Goal: Transaction & Acquisition: Purchase product/service

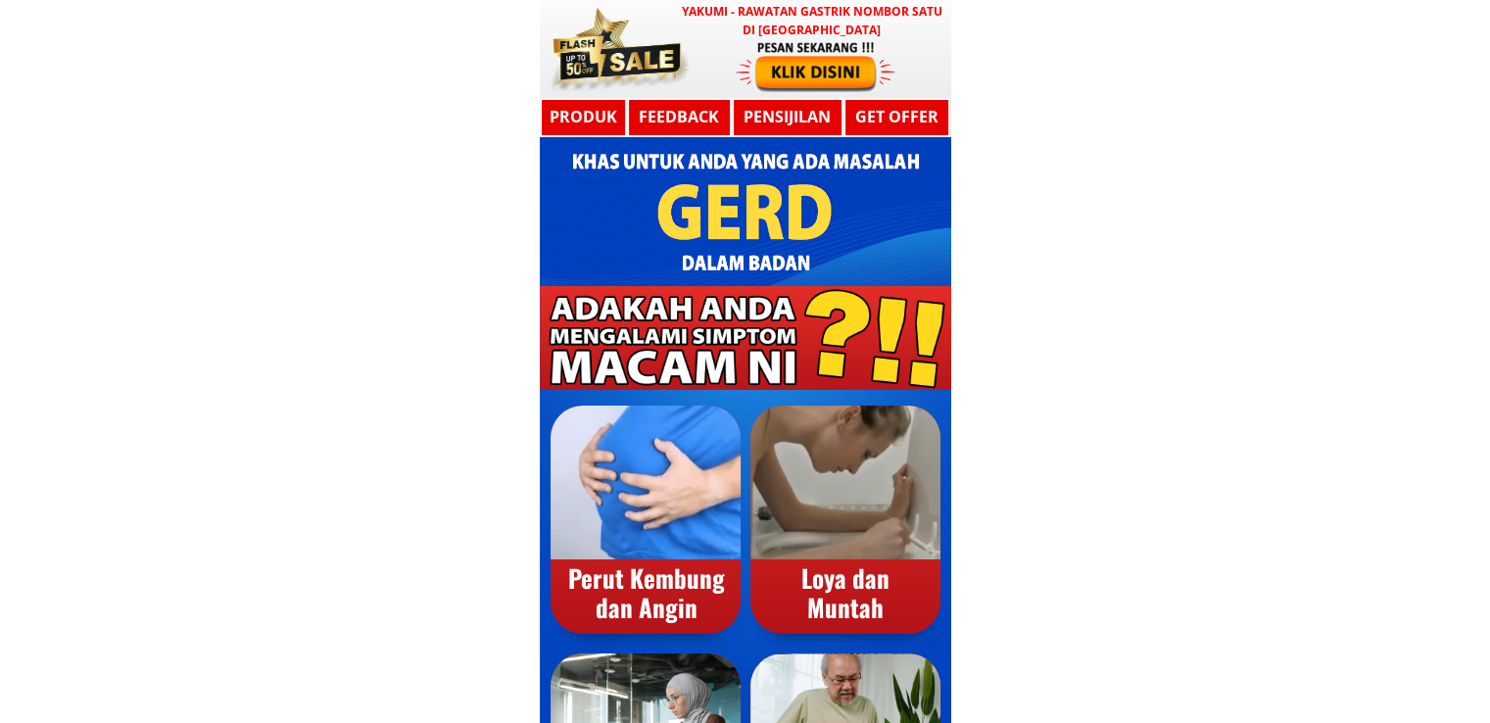
click at [758, 67] on div at bounding box center [816, 65] width 161 height 53
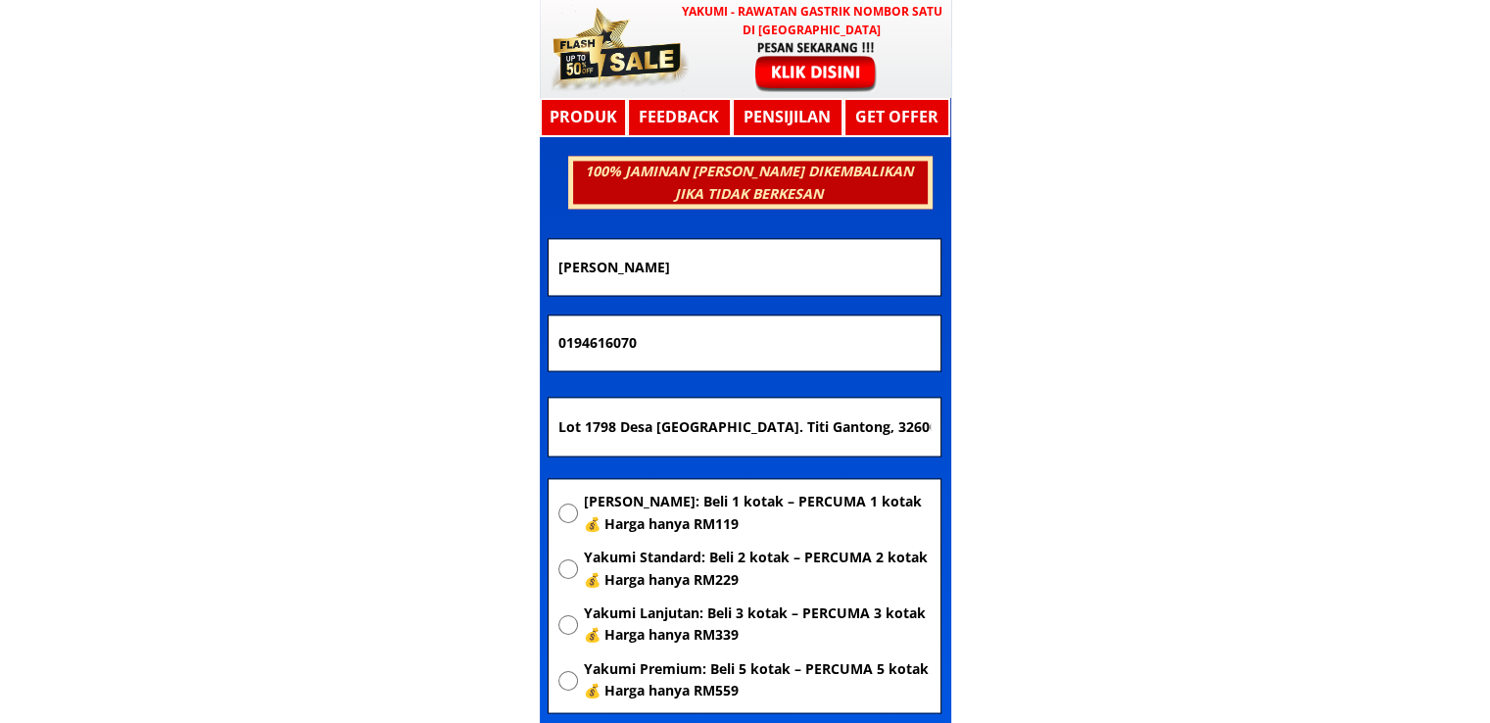
scroll to position [10491, 0]
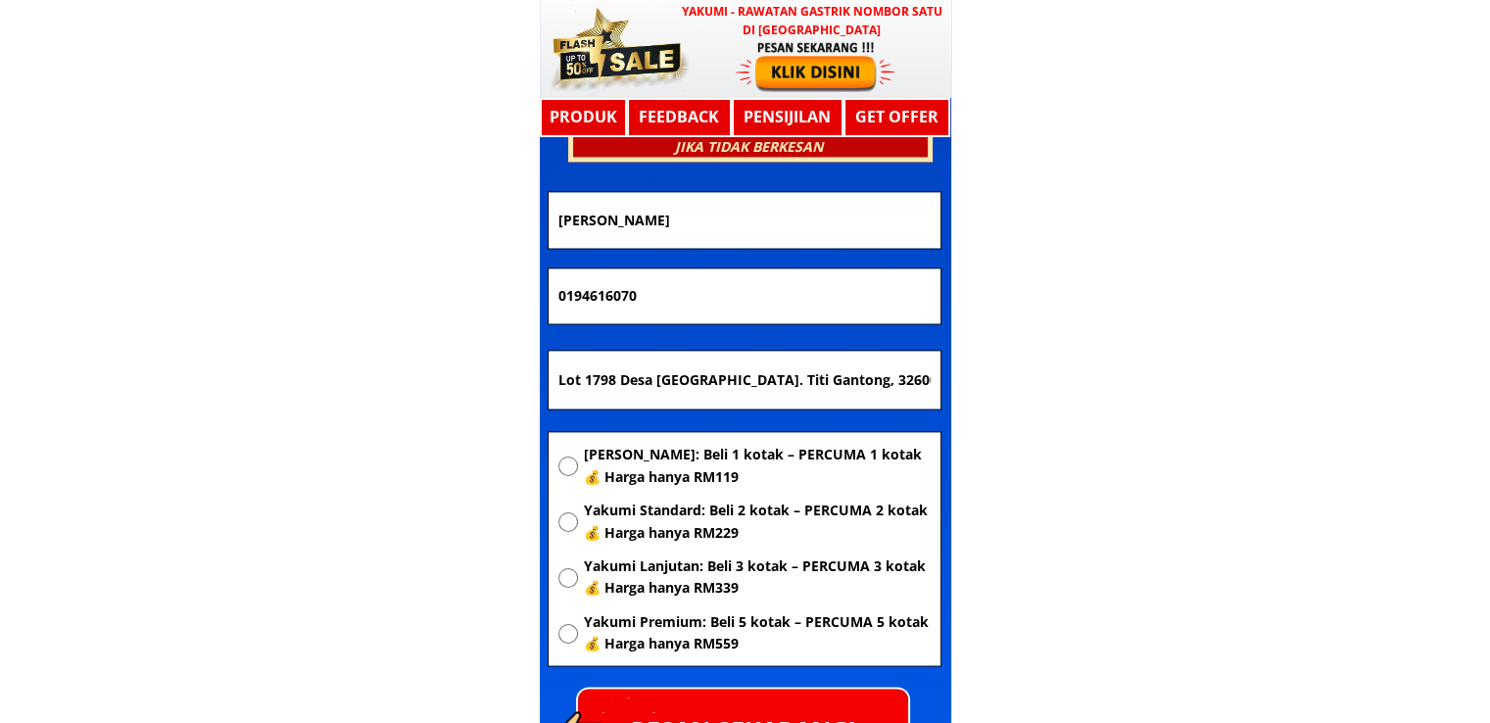
click at [799, 390] on input "Lot 1798 Desa Seri Bayu. Titi Gantong, 32600 BOTA" at bounding box center [745, 380] width 382 height 59
paste input "[GEOGRAPHIC_DATA]"
type input "[GEOGRAPHIC_DATA]"
drag, startPoint x: 732, startPoint y: 300, endPoint x: 269, endPoint y: 303, distance: 462.4
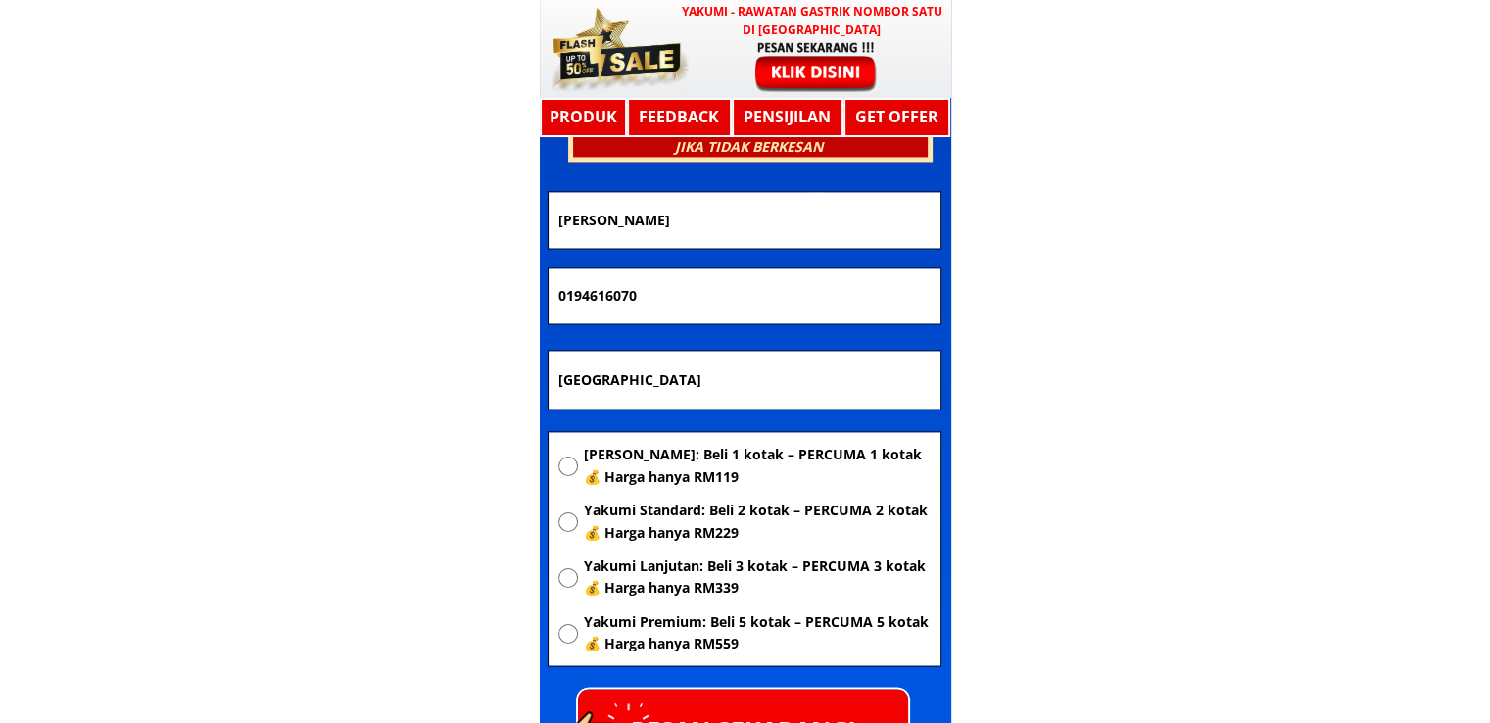
paste input "151685851"
type input "01151685851"
click at [678, 445] on span "[PERSON_NAME]: Beli 1 kotak – PERCUMA 1 kotak 💰 Harga hanya RM119" at bounding box center [756, 466] width 347 height 44
radio input "true"
drag, startPoint x: 736, startPoint y: 217, endPoint x: 249, endPoint y: 219, distance: 486.9
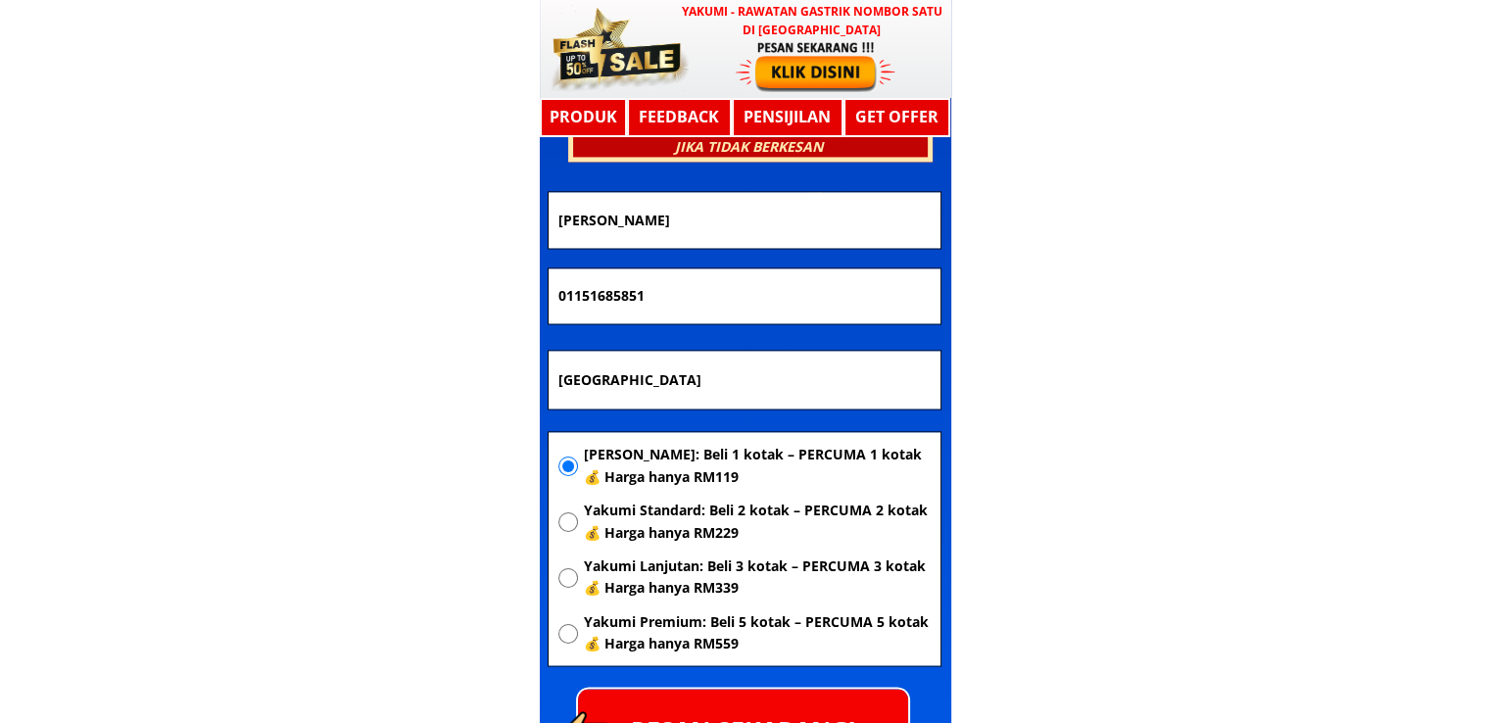
paste input "Imin"
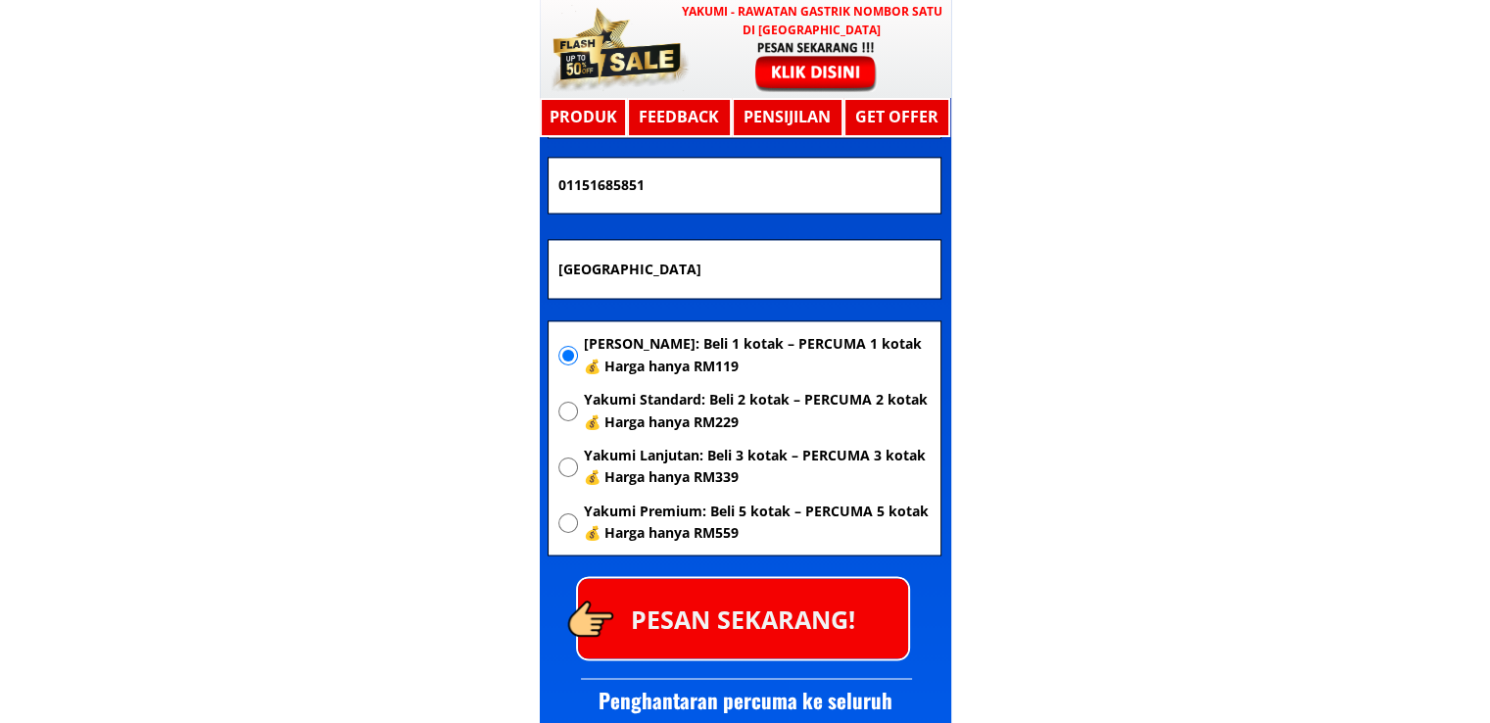
scroll to position [10687, 0]
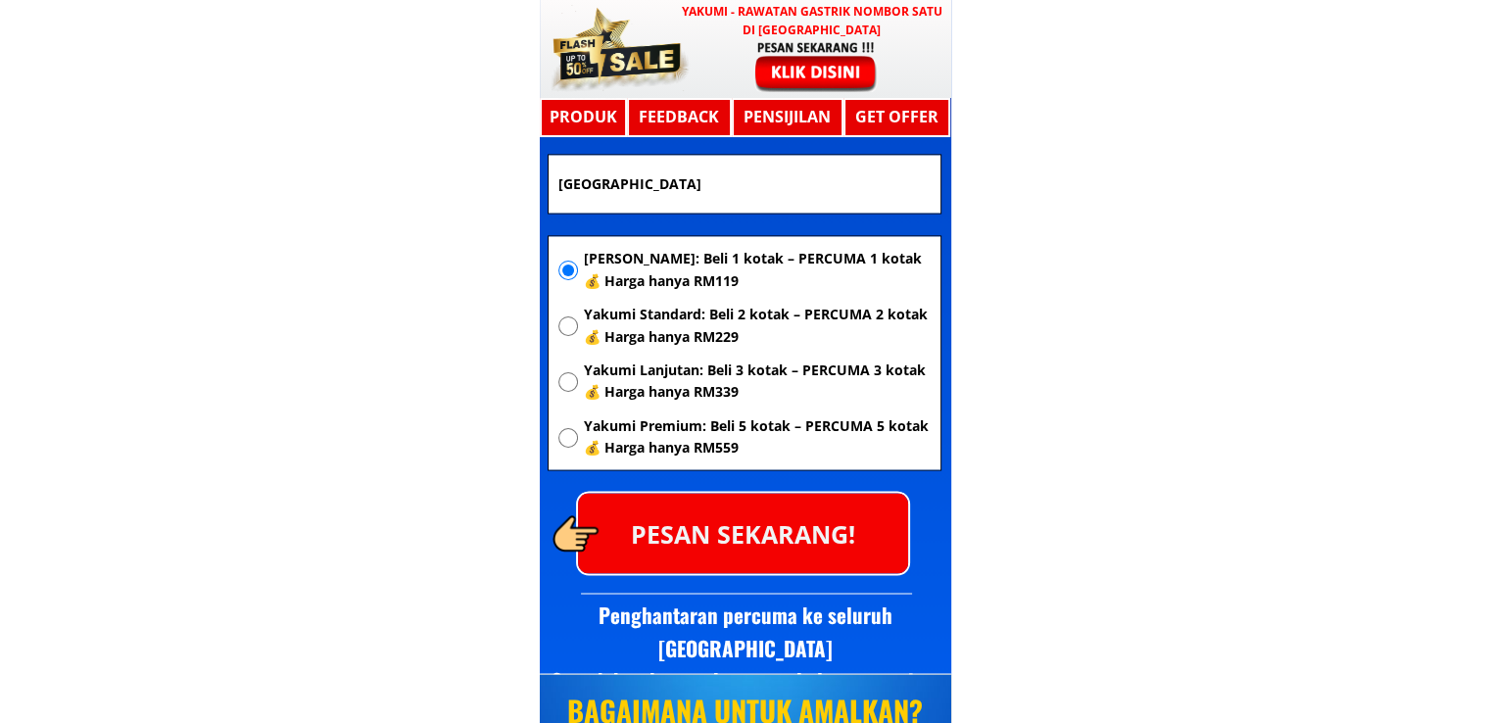
type input "Imin"
click at [768, 556] on p "PESAN SEKARANG!" at bounding box center [743, 532] width 330 height 79
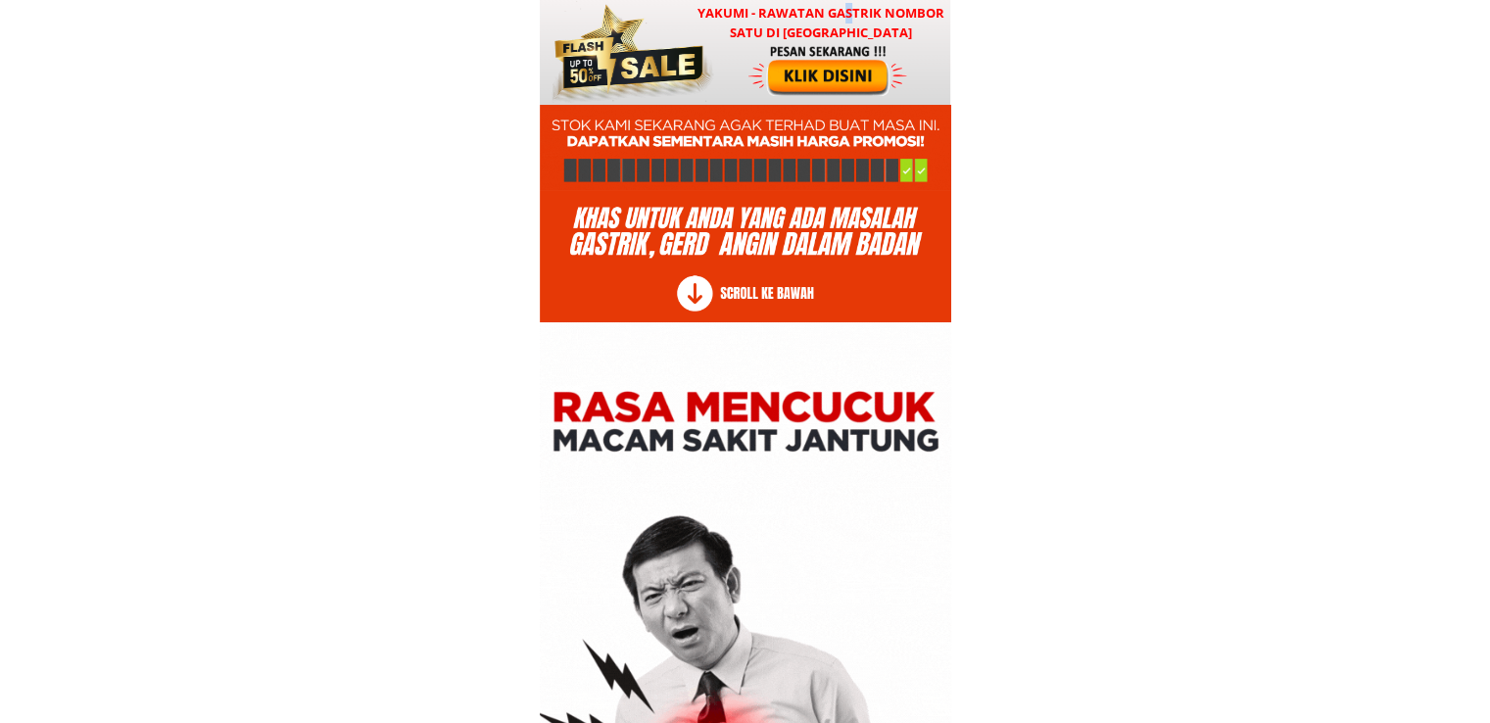
click at [848, 12] on h3 "YAKUMI - Rawatan Gastrik Nombor Satu di [GEOGRAPHIC_DATA]" at bounding box center [821, 23] width 257 height 41
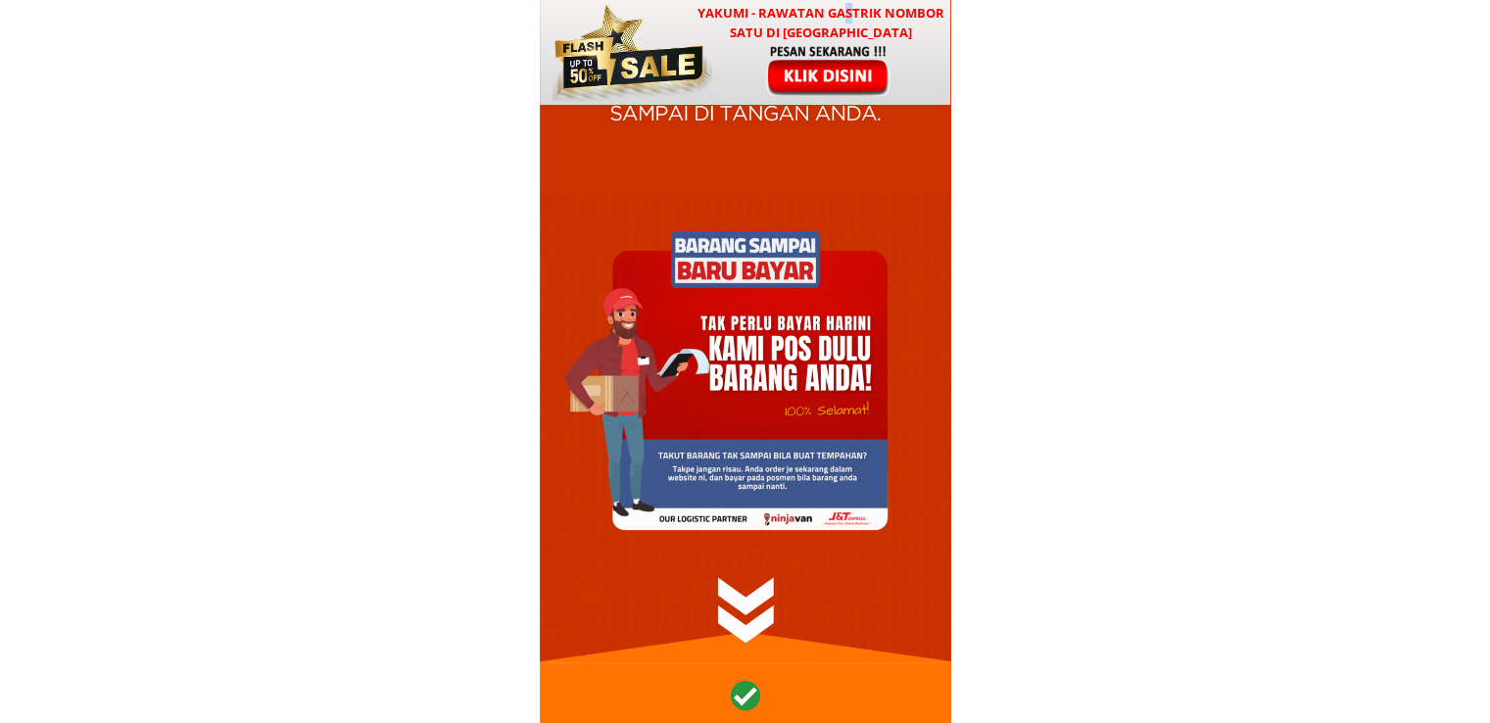
scroll to position [23667, 0]
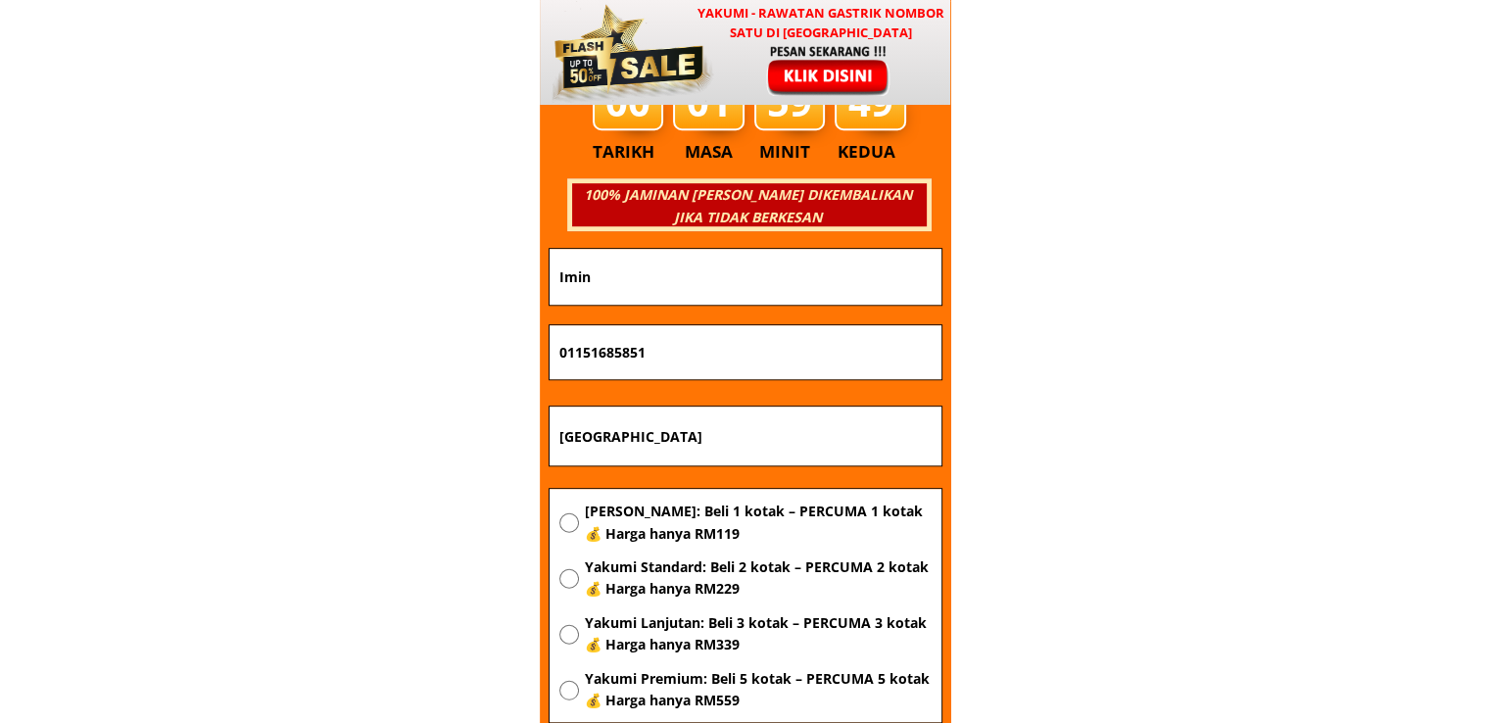
drag, startPoint x: 800, startPoint y: 416, endPoint x: 215, endPoint y: 456, distance: 587.2
paste input "Labuan"
type input "Labuan"
click at [673, 532] on span "[PERSON_NAME]: Beli 1 kotak – PERCUMA 1 kotak 💰 Harga hanya RM119" at bounding box center [757, 523] width 347 height 44
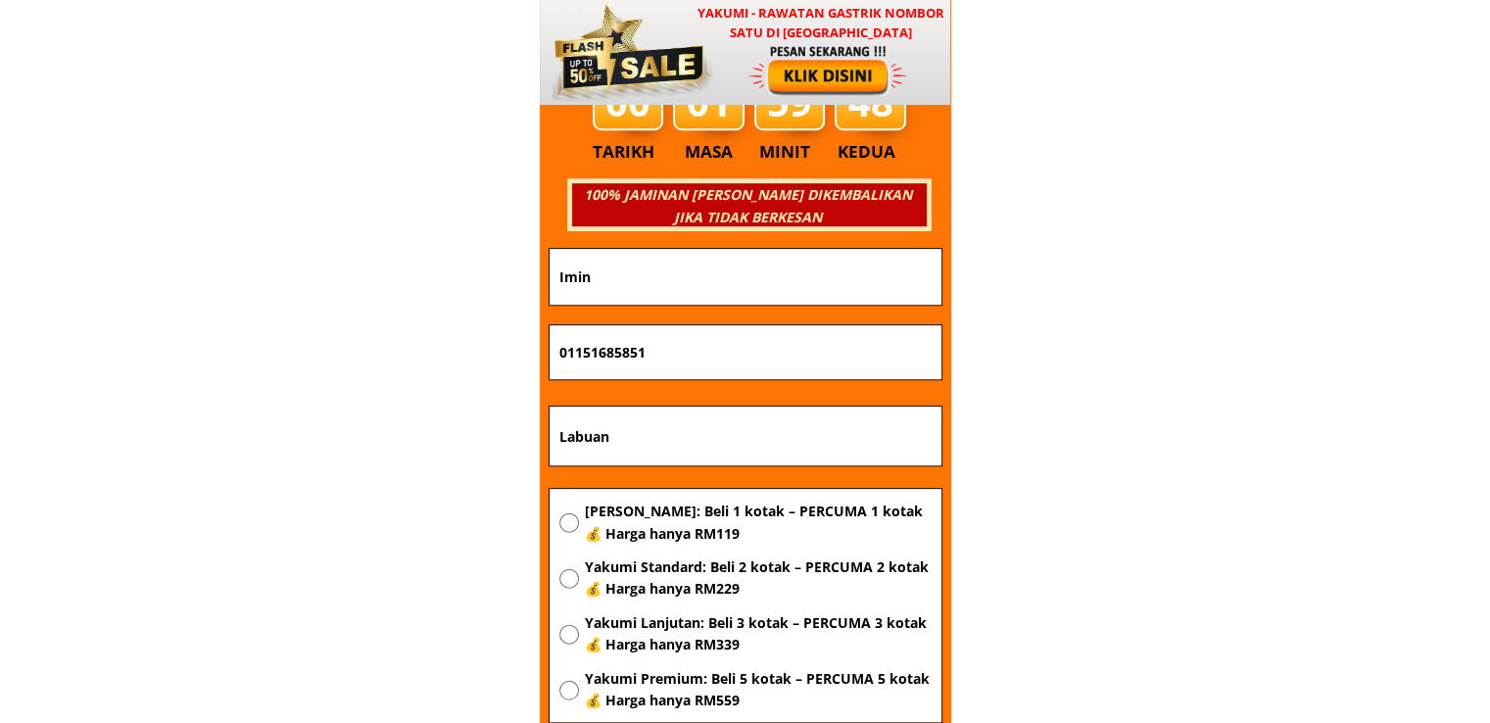
radio input "true"
drag, startPoint x: 666, startPoint y: 326, endPoint x: 55, endPoint y: 371, distance: 613.0
paste input "13295228"
type input "01113295228"
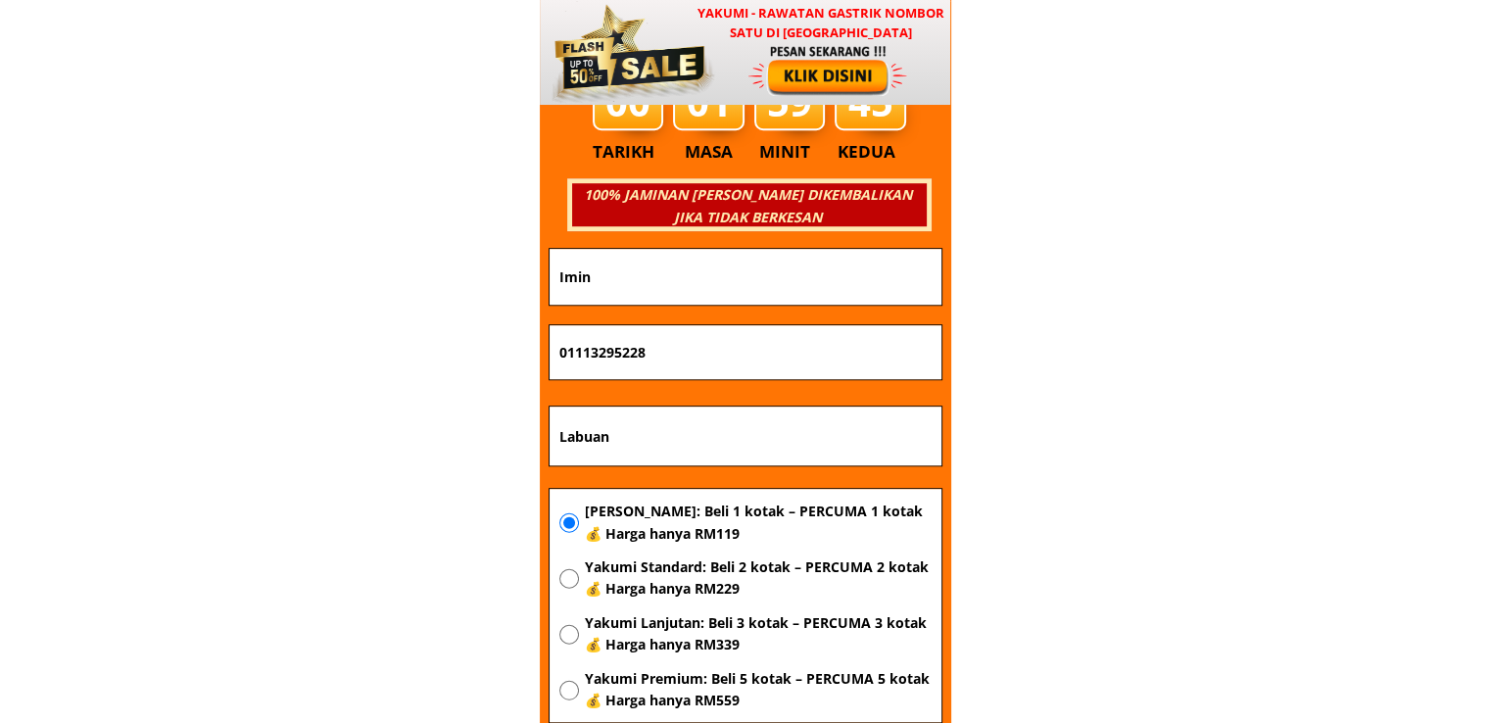
drag, startPoint x: 670, startPoint y: 256, endPoint x: 329, endPoint y: 271, distance: 341.3
paste input "Badariah Binti [PERSON_NAME]"
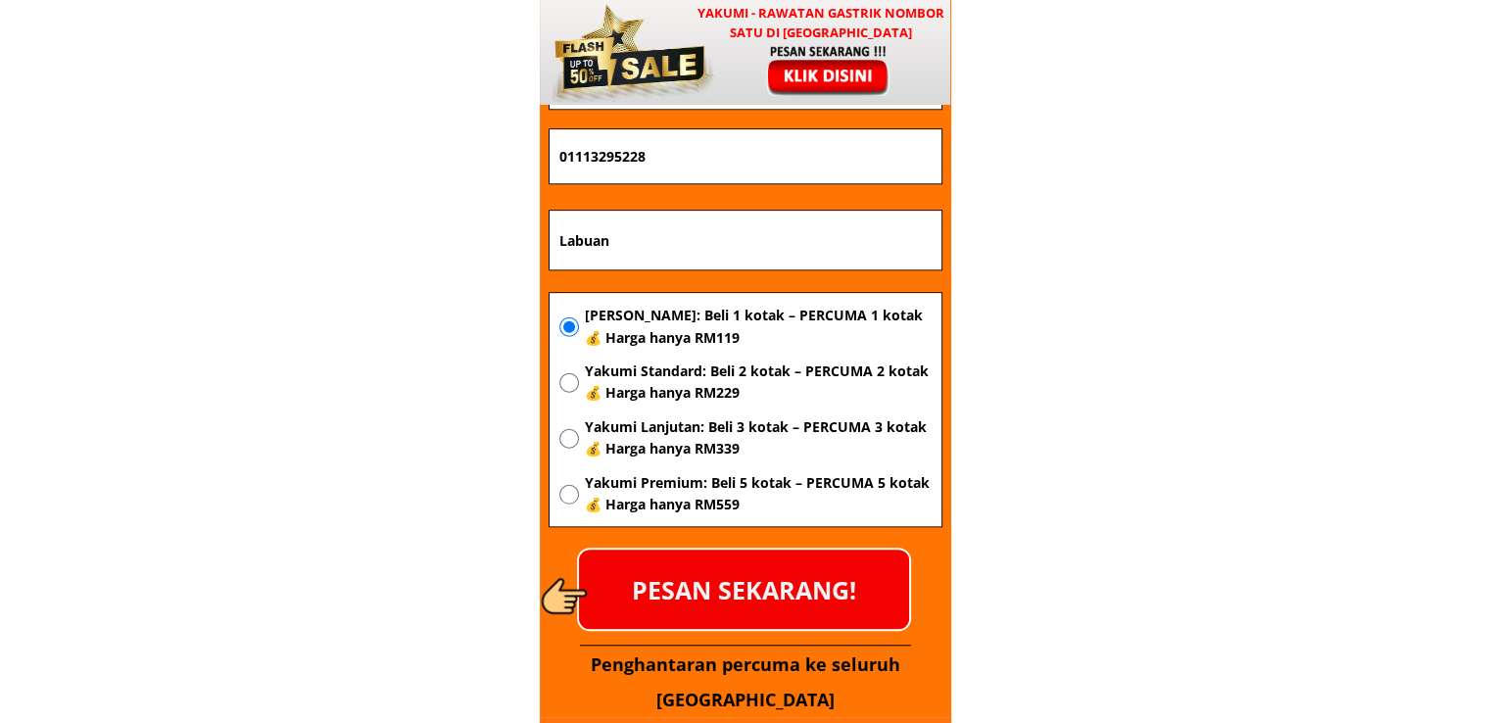
type input "Badariah Binti [PERSON_NAME]"
click at [743, 557] on p "PESAN SEKARANG!" at bounding box center [744, 589] width 330 height 79
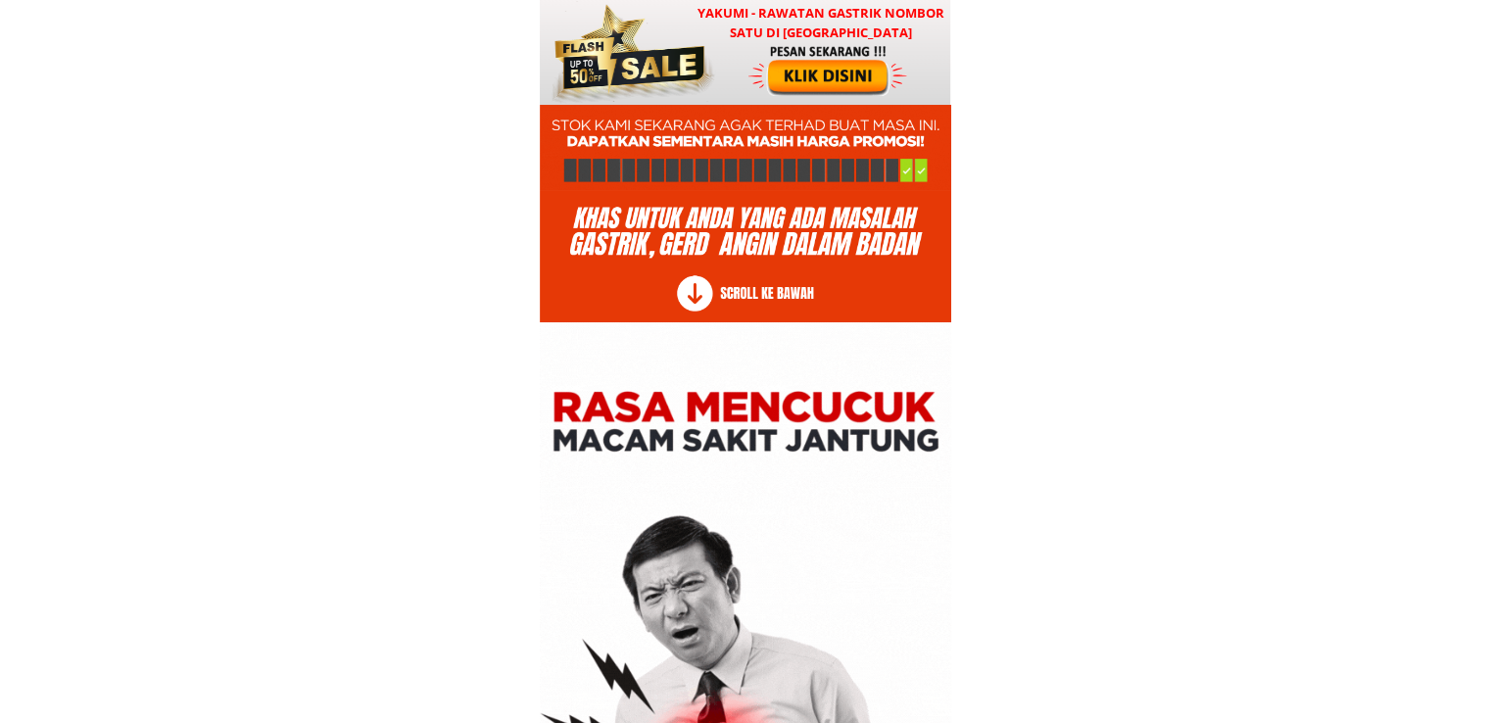
click at [746, 120] on div at bounding box center [745, 148] width 411 height 86
click at [750, 85] on div at bounding box center [830, 70] width 163 height 54
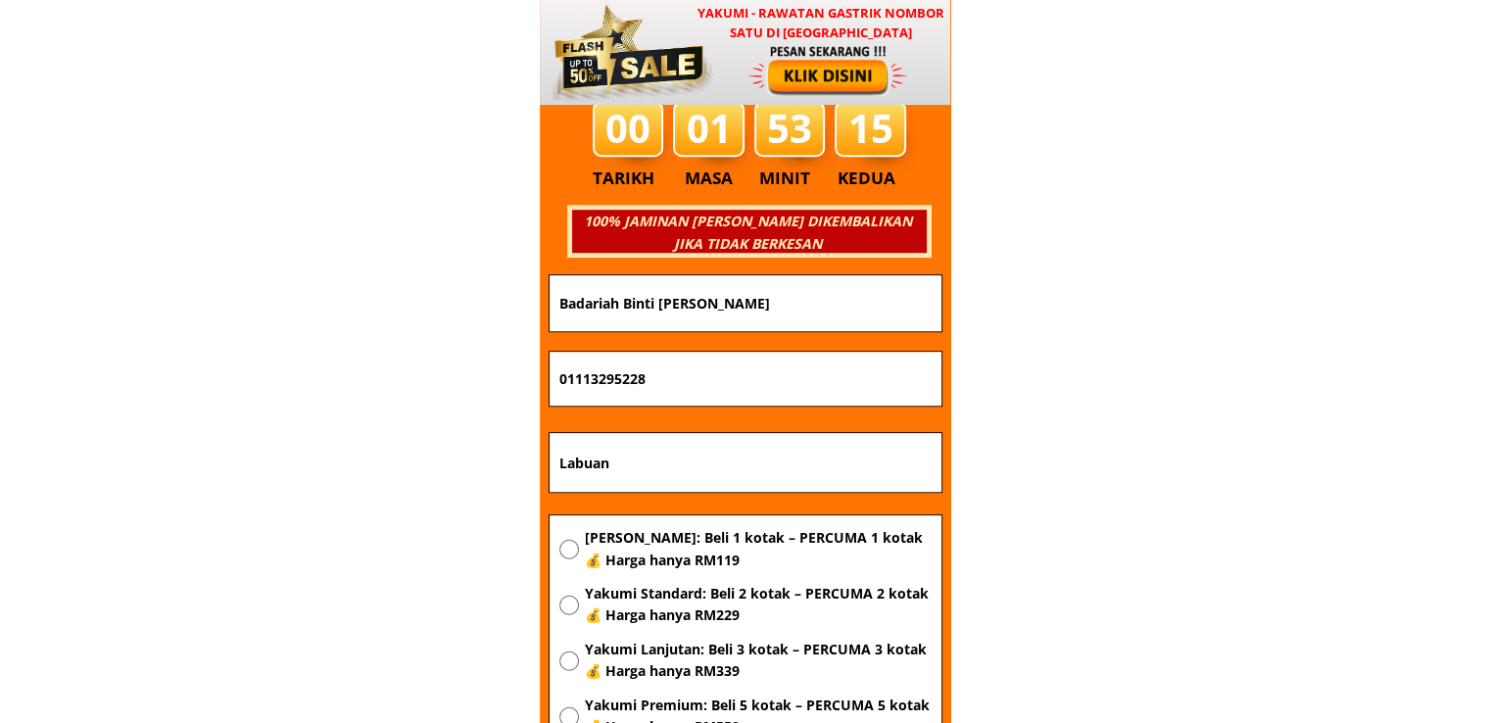
scroll to position [23667, 0]
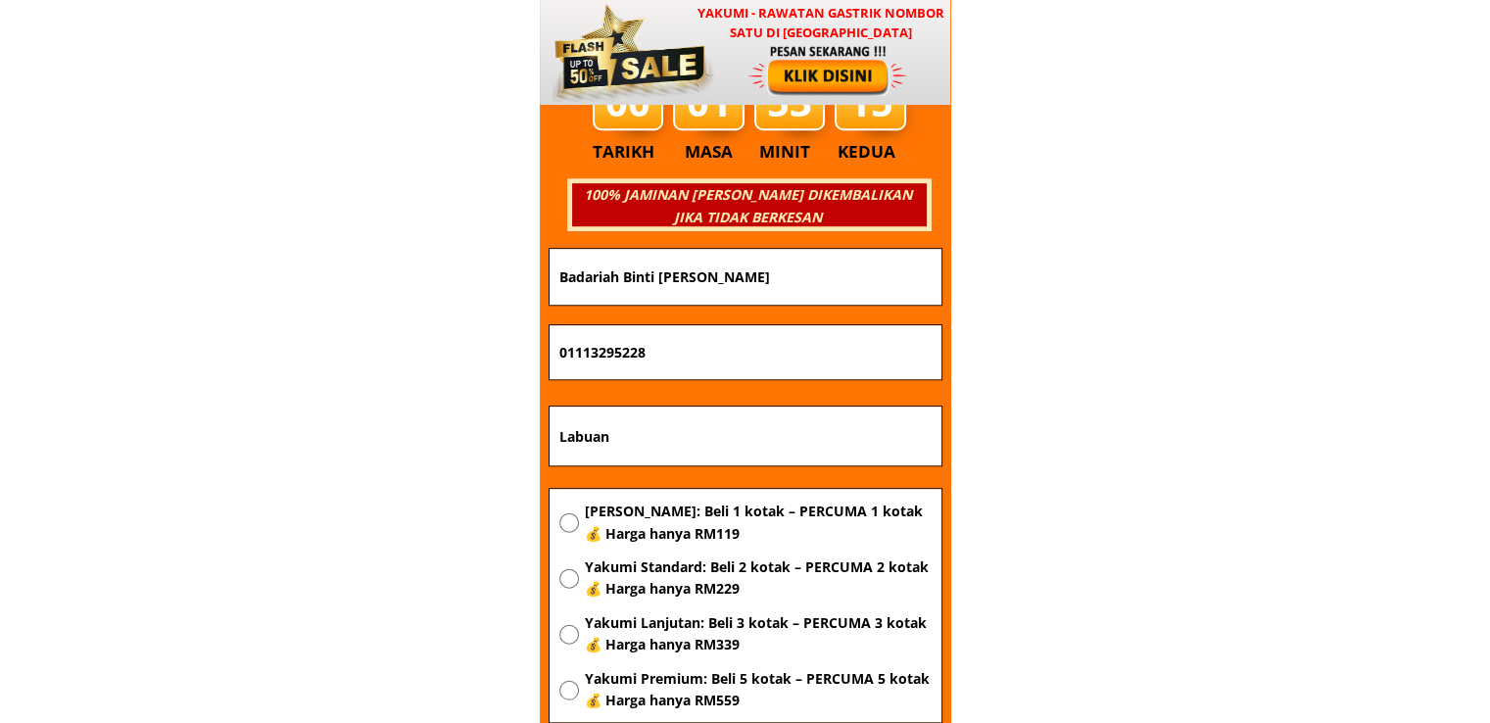
drag, startPoint x: 717, startPoint y: 419, endPoint x: 410, endPoint y: 434, distance: 308.0
paste input "310 mk I KG perlis 11000 balik pulau.penang"
type input "310 mk I KG perlis 11000 balik pulau.penang"
click at [654, 521] on span "[PERSON_NAME]: Beli 1 kotak – PERCUMA 1 kotak 💰 Harga hanya RM119" at bounding box center [757, 523] width 347 height 44
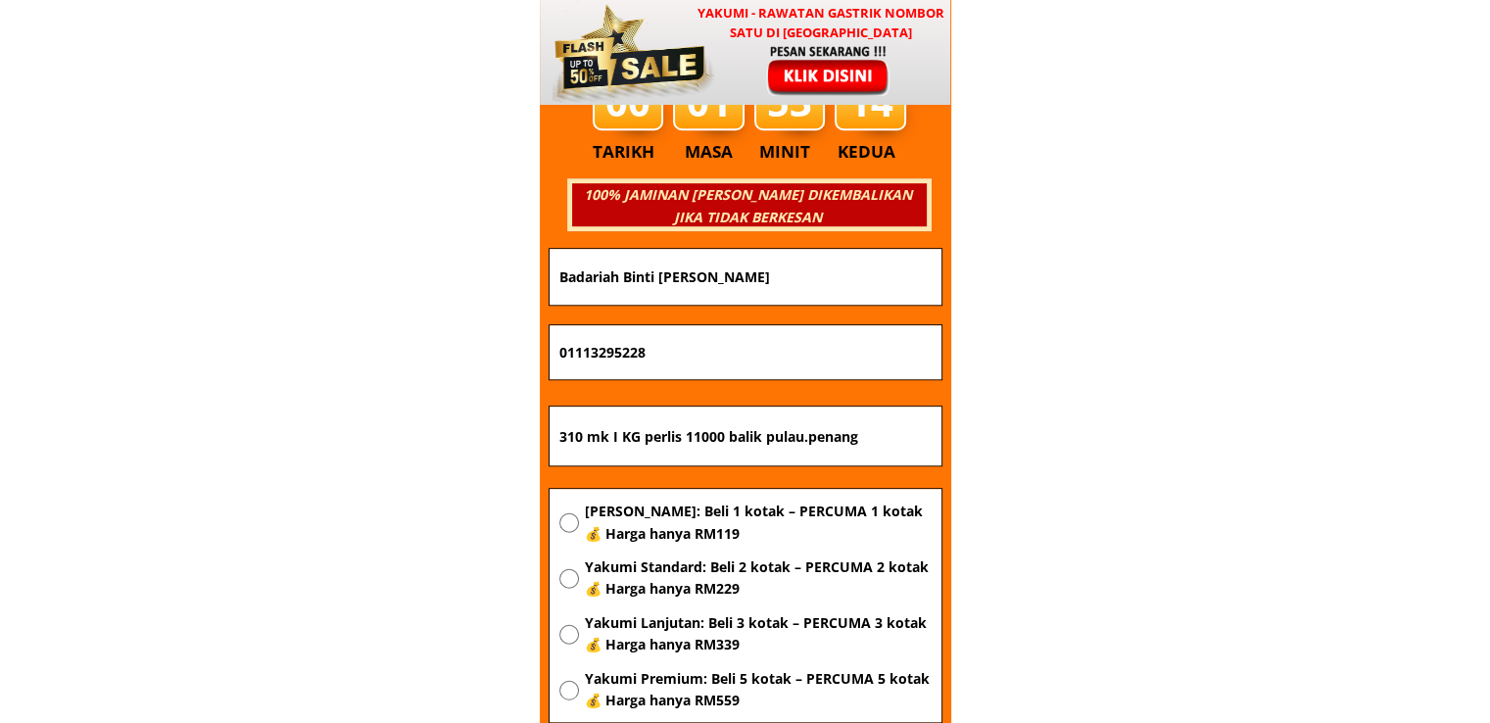
radio input "true"
drag, startPoint x: 737, startPoint y: 345, endPoint x: 459, endPoint y: 345, distance: 278.2
paste input "24511374"
type input "0124511374"
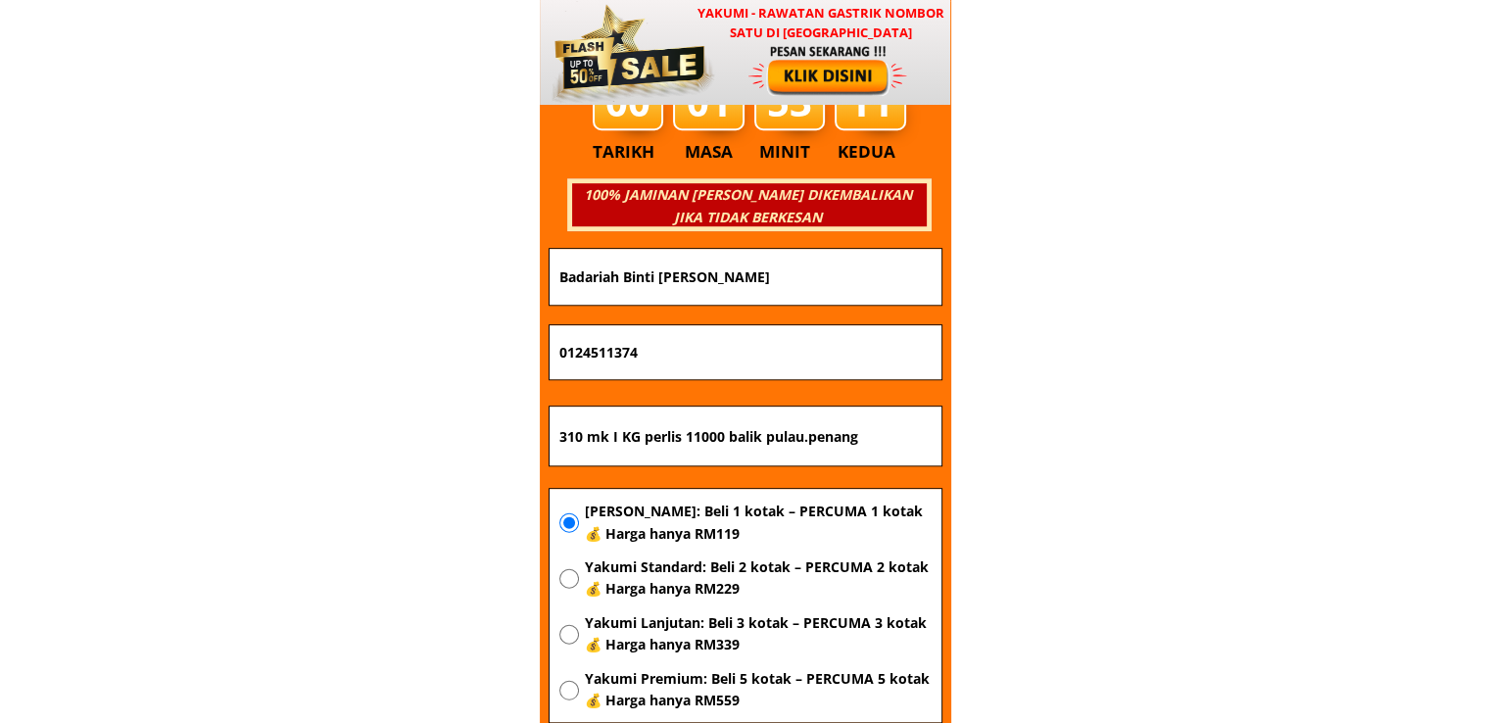
drag, startPoint x: 687, startPoint y: 267, endPoint x: 430, endPoint y: 284, distance: 257.2
paste input "Nazrah Binti ismai"
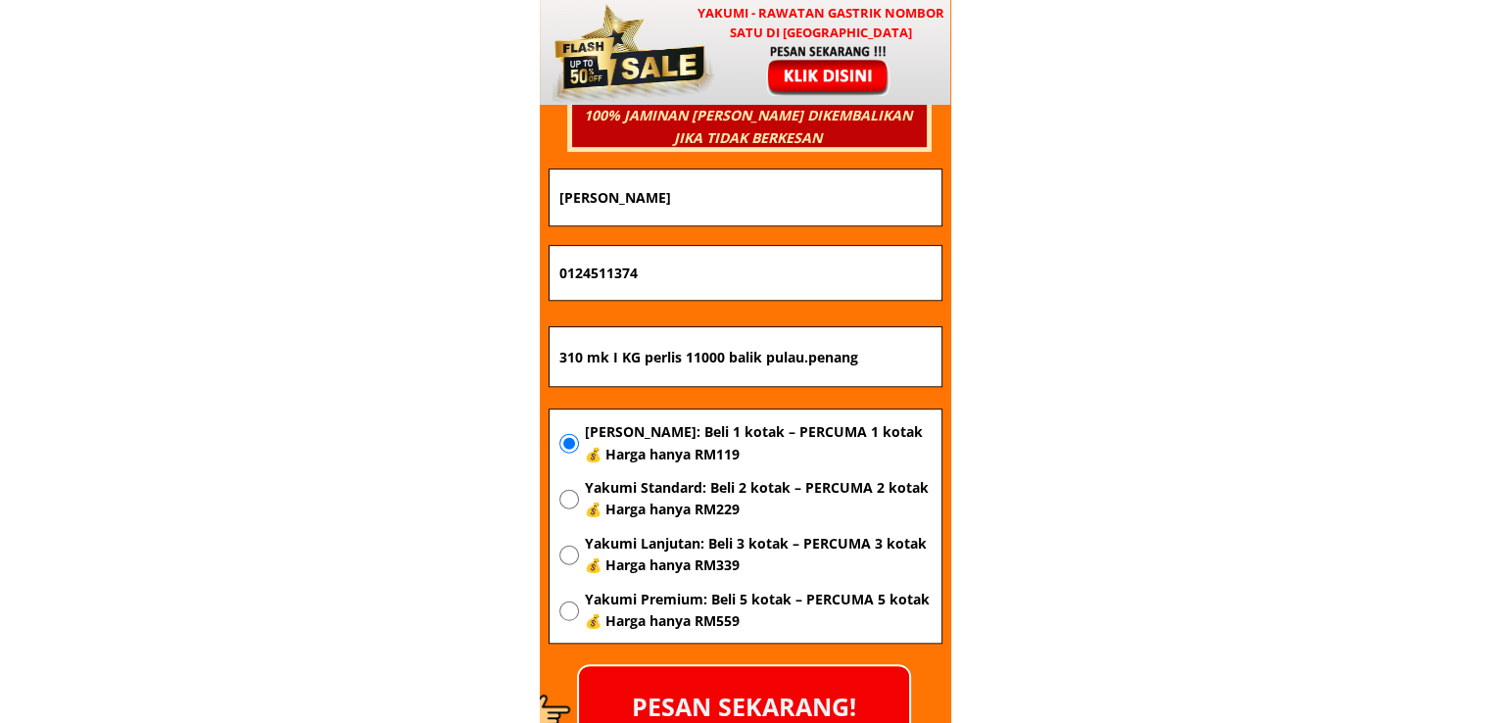
scroll to position [23863, 0]
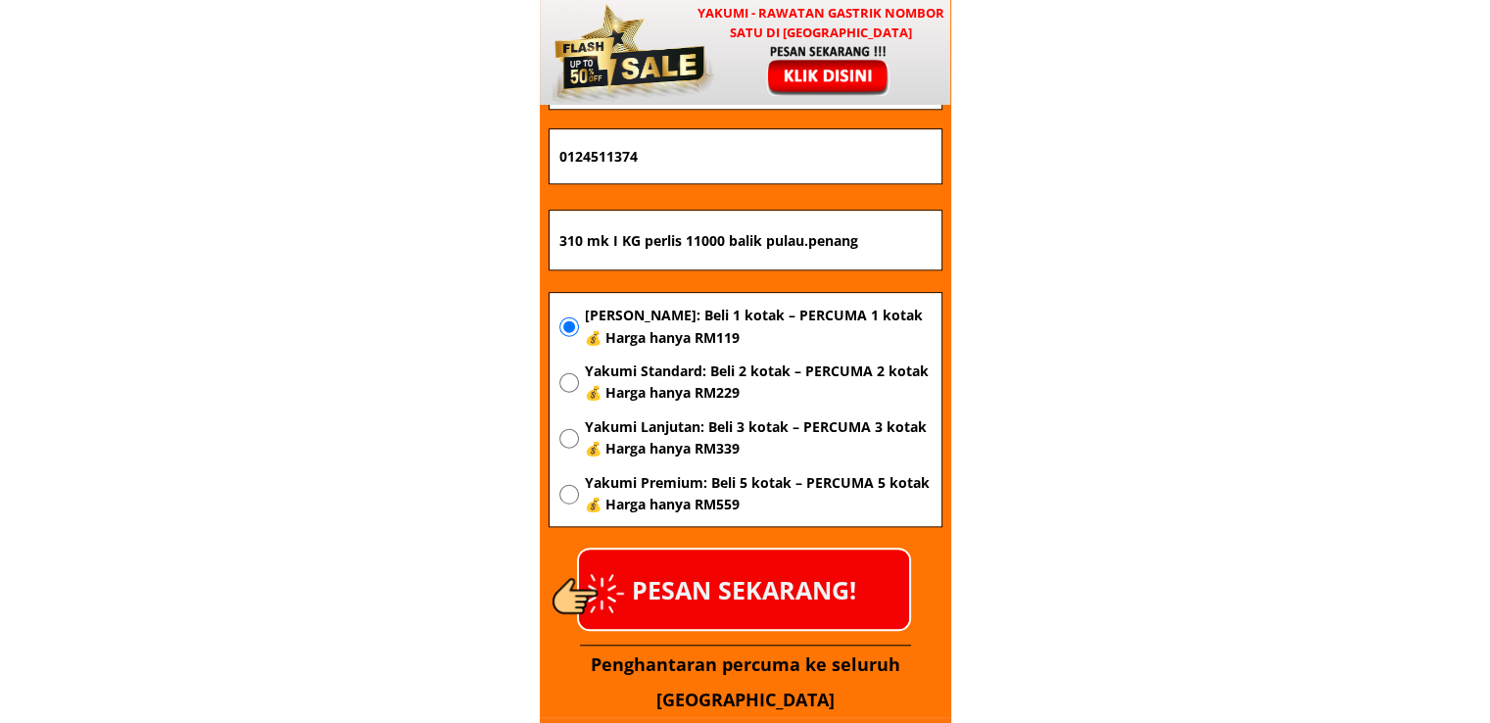
type input "Nazrah Binti ismail"
click at [745, 584] on p "PESAN SEKARANG!" at bounding box center [744, 589] width 330 height 79
